Goal: Task Accomplishment & Management: Manage account settings

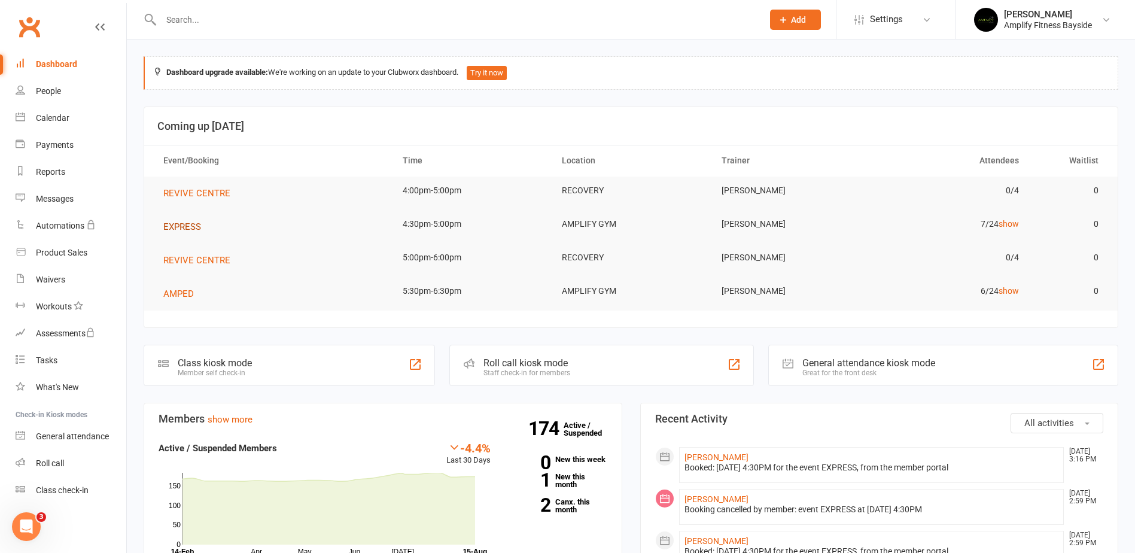
click at [179, 224] on span "EXPRESS" at bounding box center [182, 226] width 38 height 11
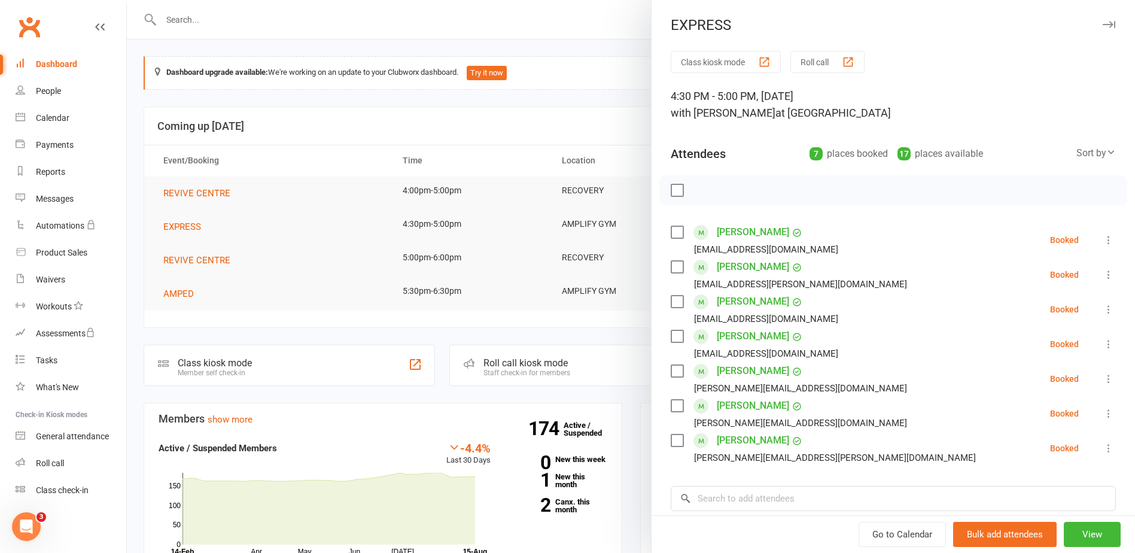
click at [1102, 415] on icon at bounding box center [1108, 413] width 12 height 12
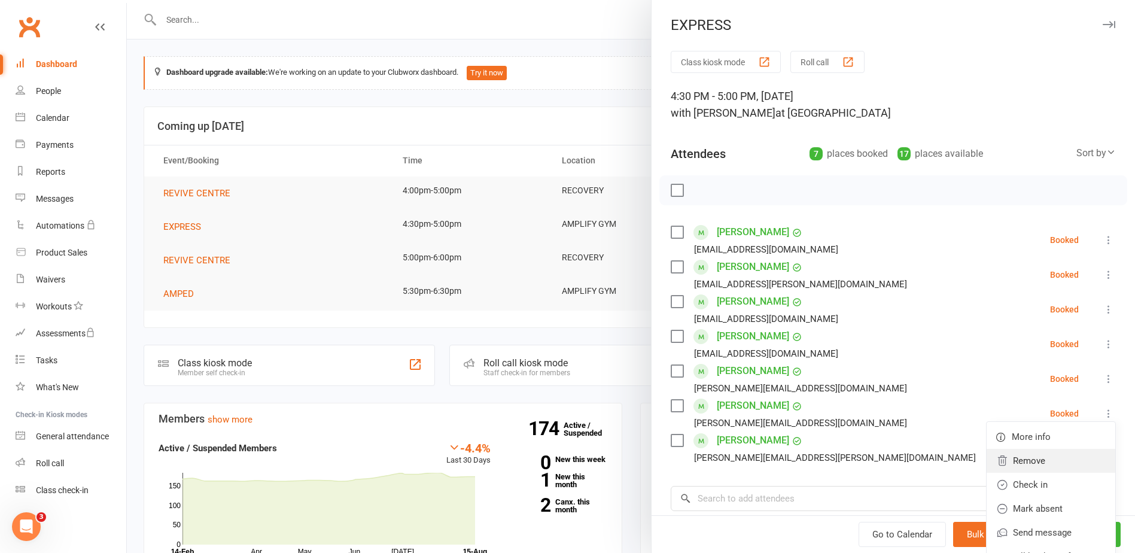
click at [1012, 464] on link "Remove" at bounding box center [1050, 461] width 129 height 24
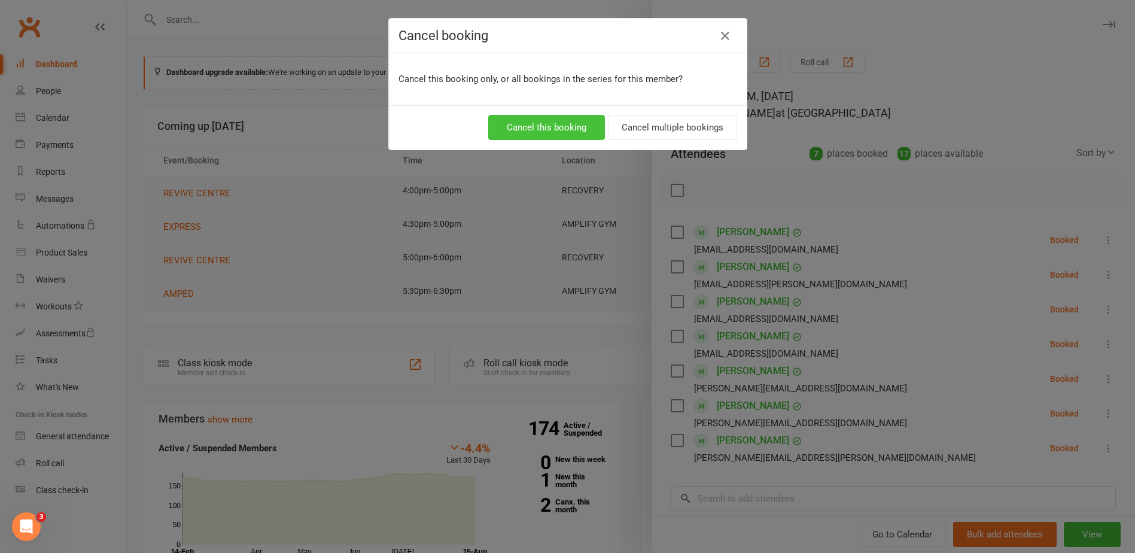
click at [564, 125] on button "Cancel this booking" at bounding box center [546, 127] width 117 height 25
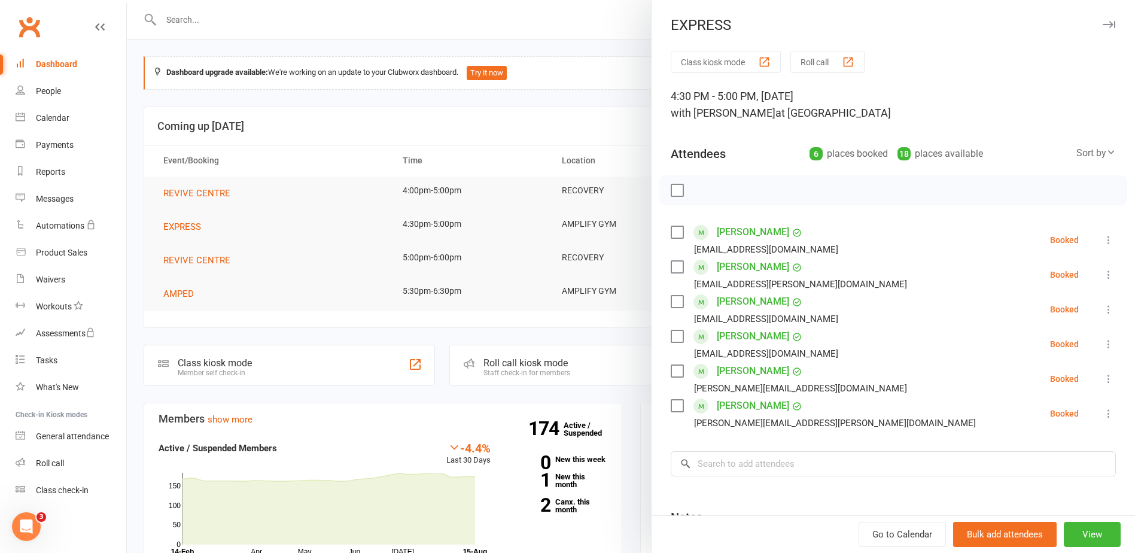
click at [228, 338] on div at bounding box center [631, 276] width 1008 height 553
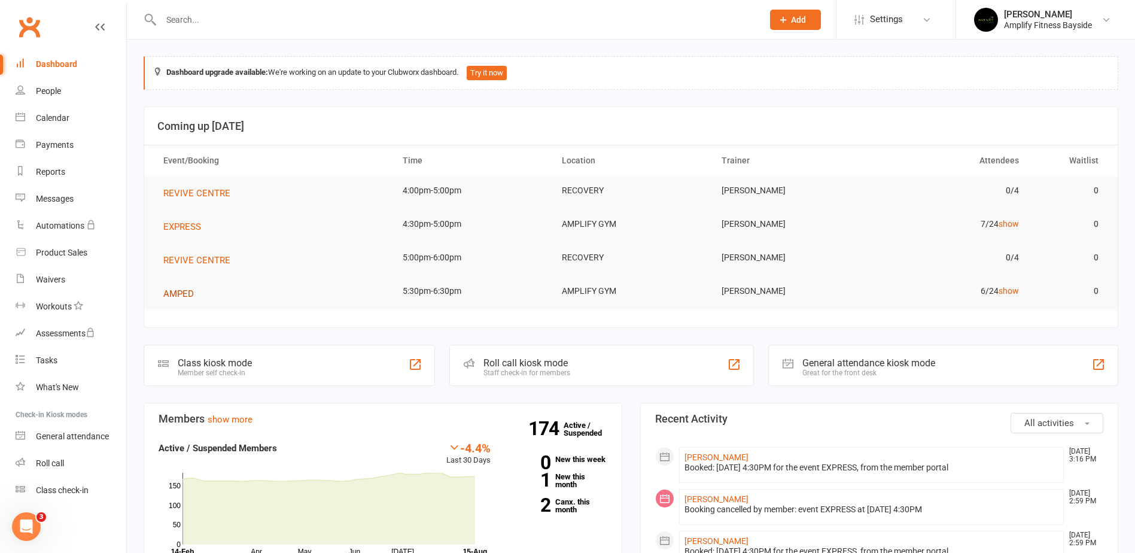
click at [184, 291] on span "AMPED" at bounding box center [178, 293] width 31 height 11
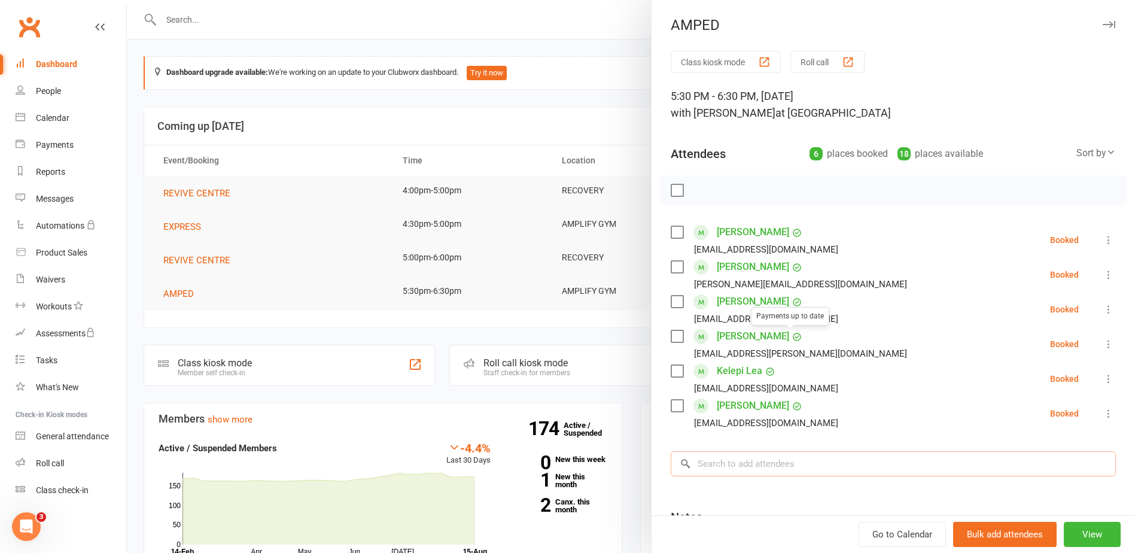
click at [753, 472] on input "search" at bounding box center [893, 463] width 445 height 25
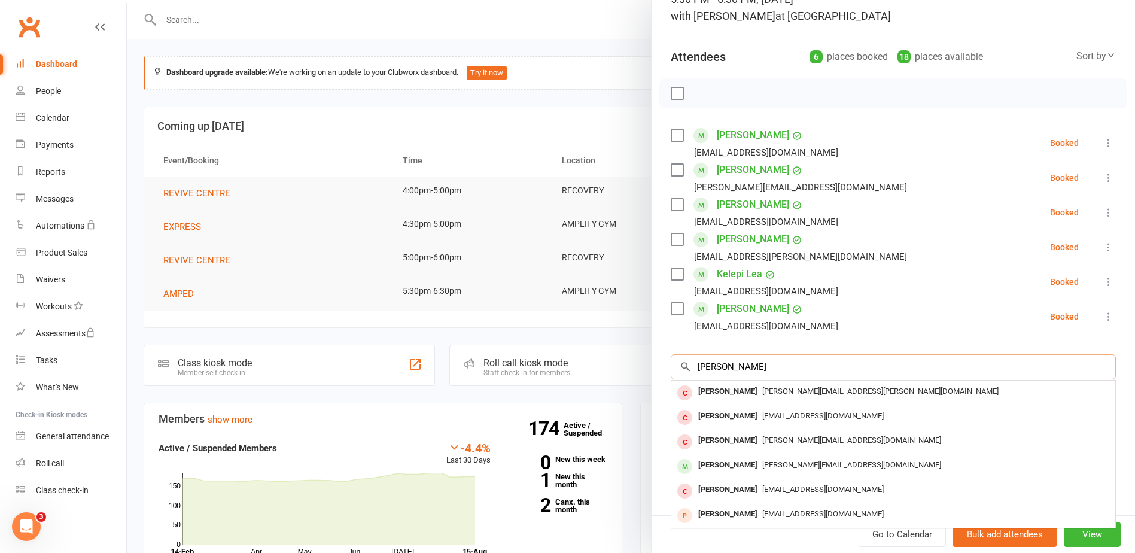
scroll to position [120, 0]
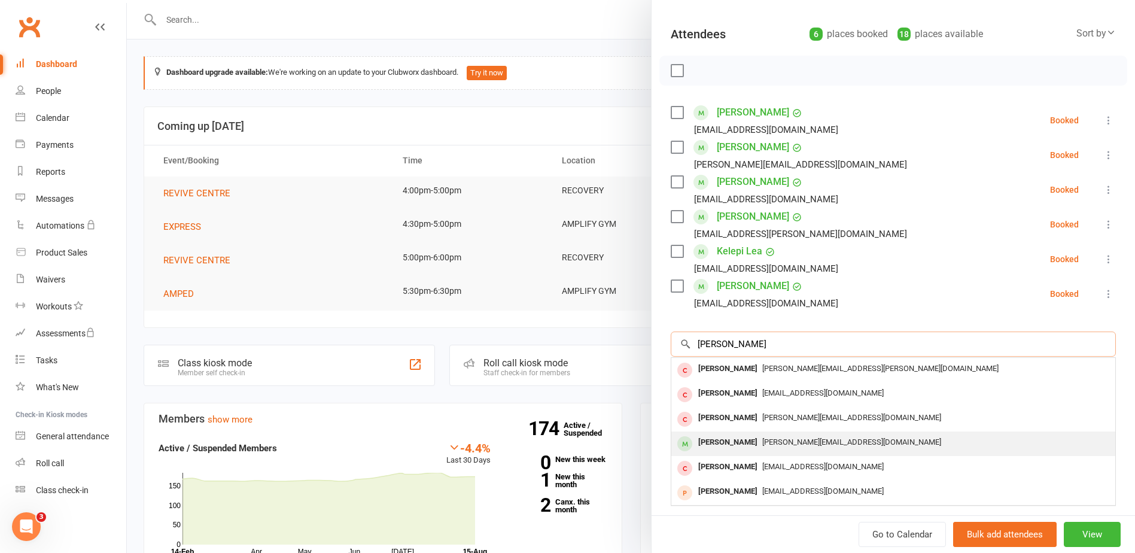
type input "mitch"
click at [725, 441] on div "[PERSON_NAME]" at bounding box center [727, 442] width 69 height 17
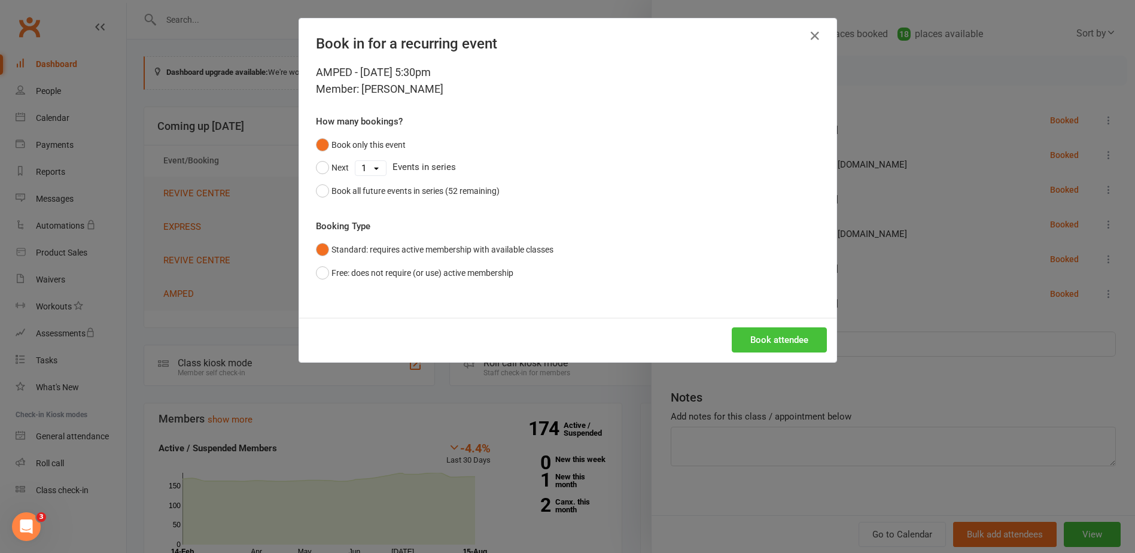
click at [760, 337] on button "Book attendee" at bounding box center [779, 339] width 95 height 25
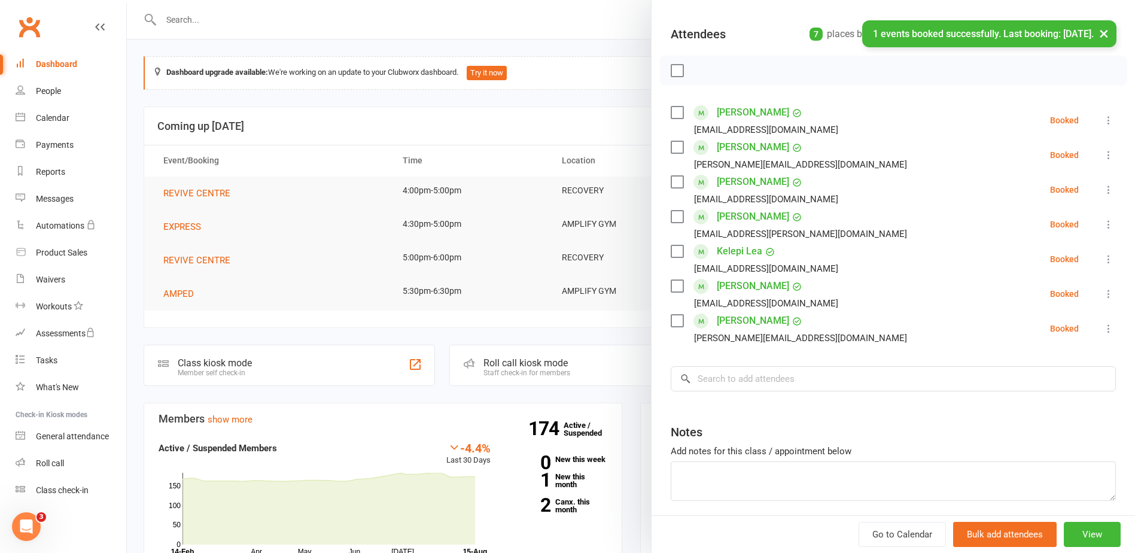
drag, startPoint x: 132, startPoint y: 57, endPoint x: 130, endPoint y: 74, distance: 17.5
click at [132, 57] on div at bounding box center [631, 276] width 1008 height 553
